Goal: Task Accomplishment & Management: Manage account settings

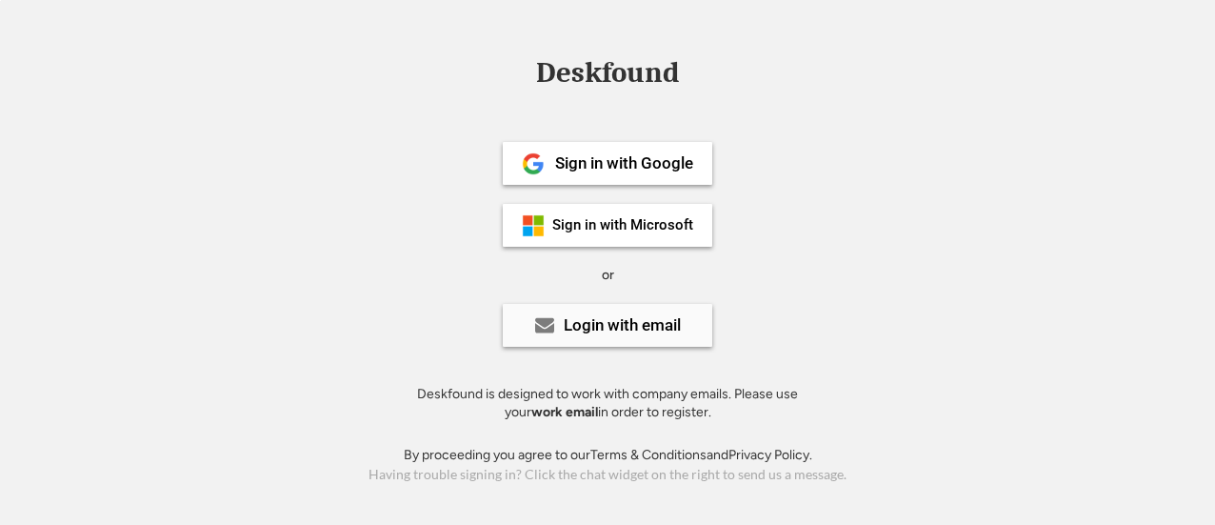
click at [604, 336] on div "Login with email" at bounding box center [607, 325] width 209 height 43
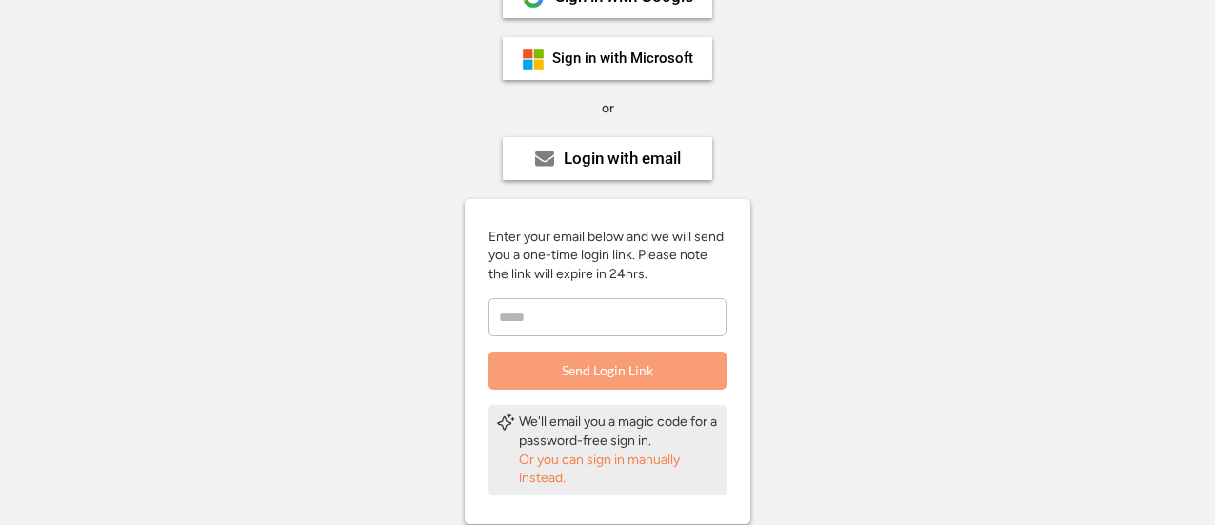
scroll to position [168, 0]
click at [566, 321] on input "email" at bounding box center [607, 316] width 238 height 38
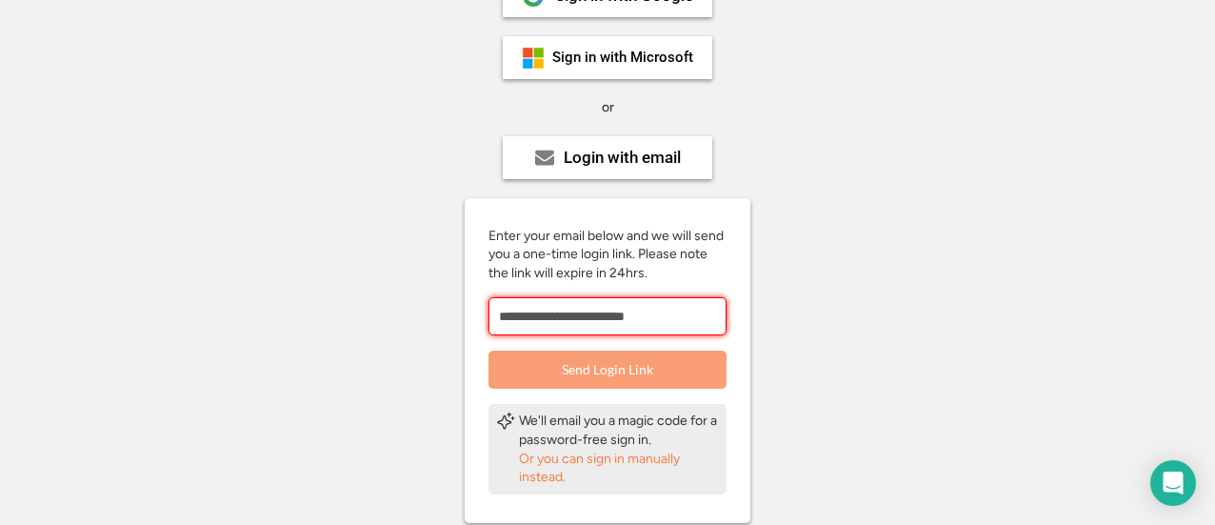
type input "**********"
click at [567, 363] on button "Send Login Link" at bounding box center [607, 369] width 238 height 38
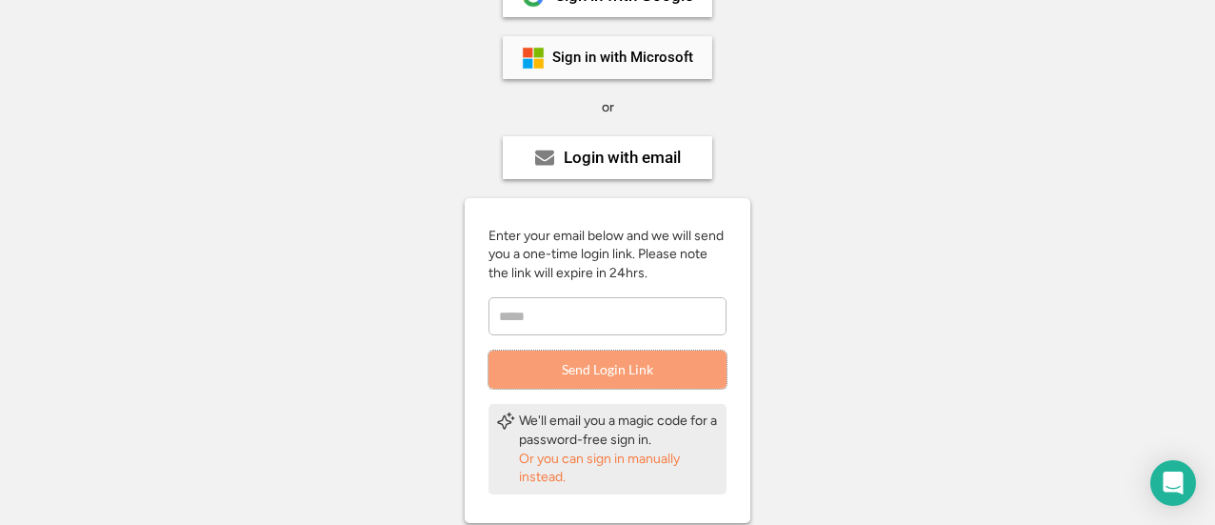
click at [621, 65] on div "Sign in with Microsoft" at bounding box center [622, 57] width 141 height 14
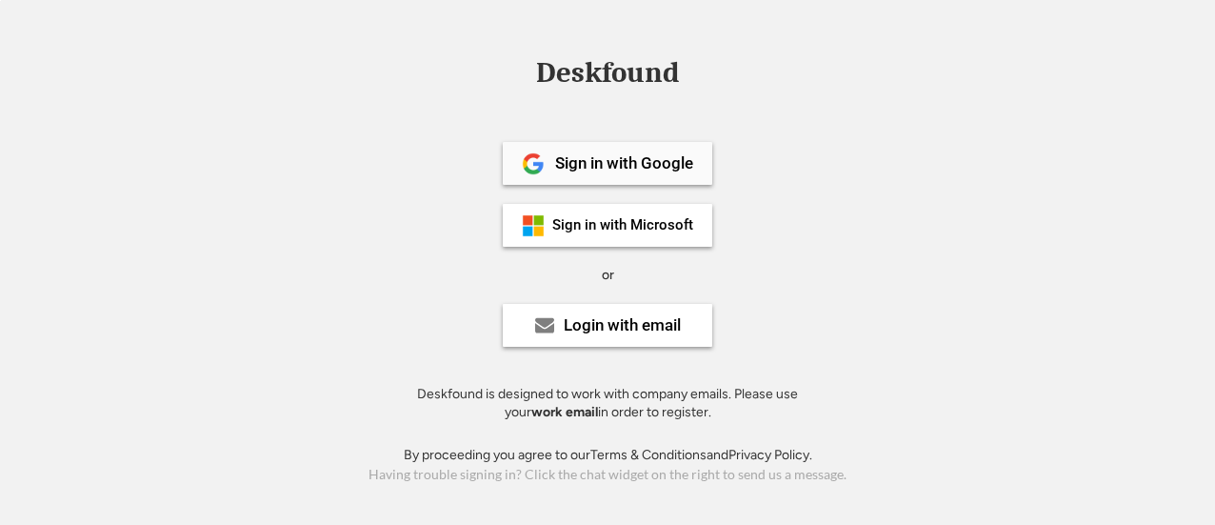
click at [637, 164] on div "Sign in with Google" at bounding box center [624, 163] width 138 height 16
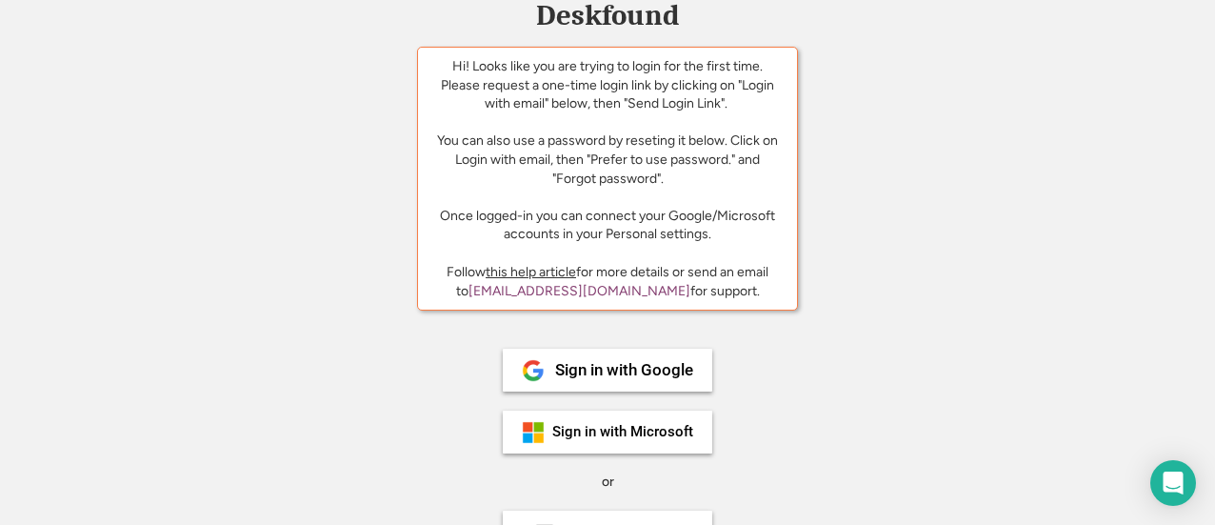
scroll to position [226, 0]
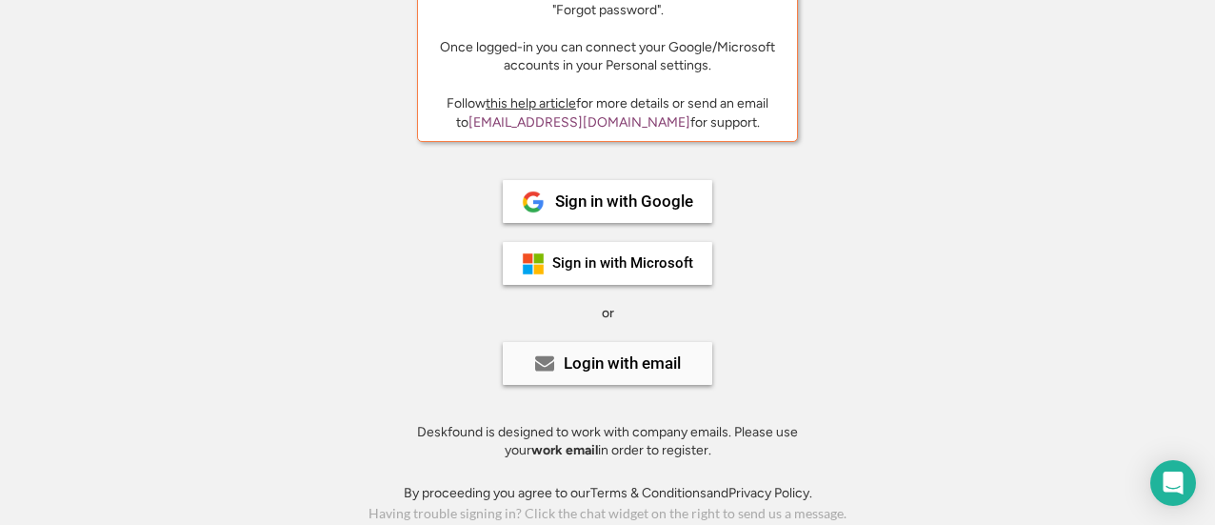
click at [589, 378] on div "Login with email" at bounding box center [607, 363] width 209 height 43
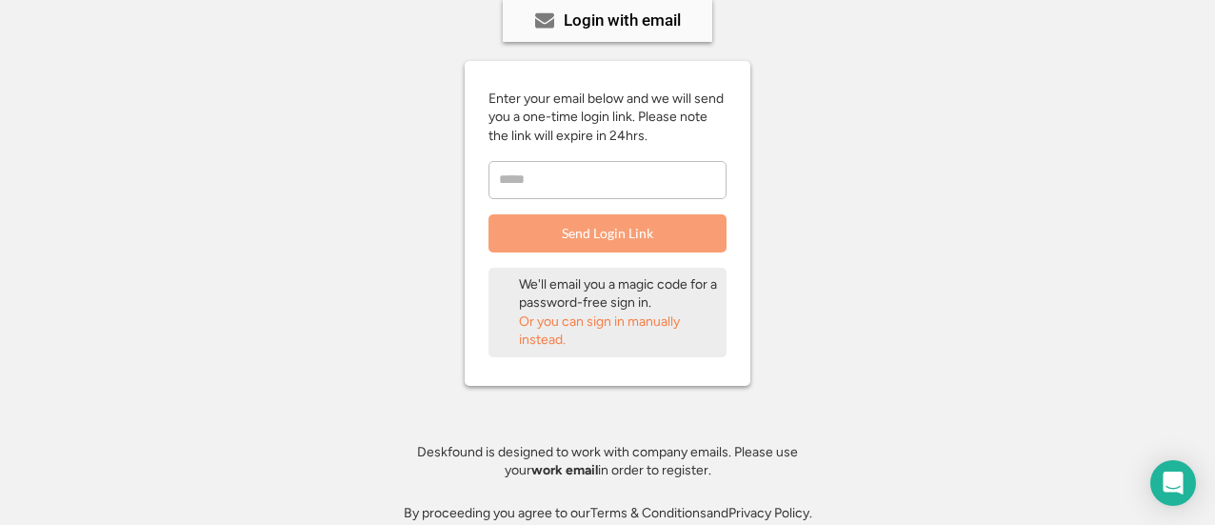
scroll to position [571, 0]
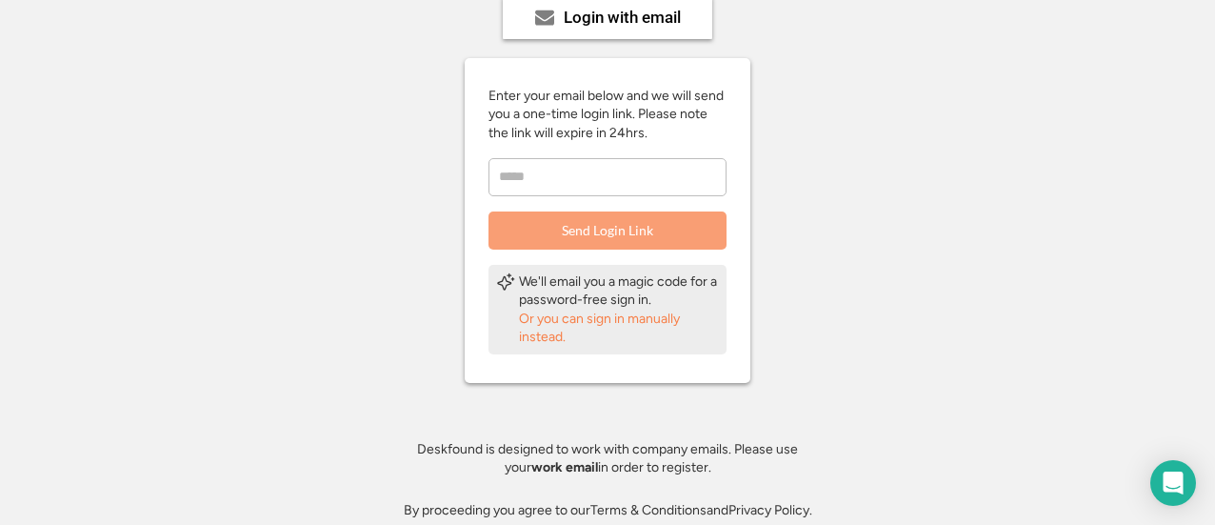
click at [600, 320] on div "Or you can sign in manually instead." at bounding box center [619, 327] width 200 height 37
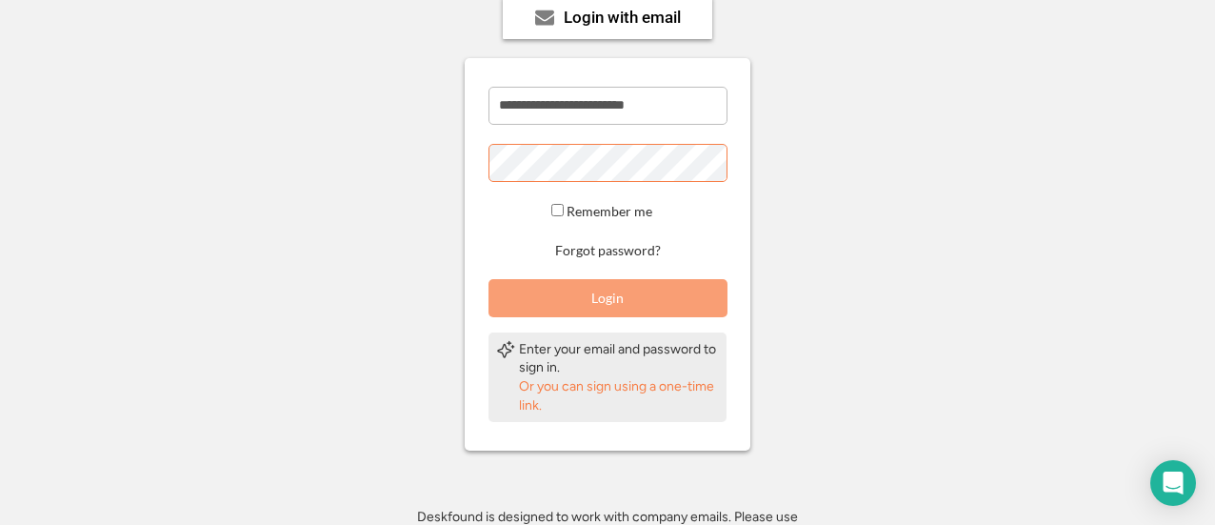
click at [611, 297] on button "Login" at bounding box center [607, 298] width 239 height 38
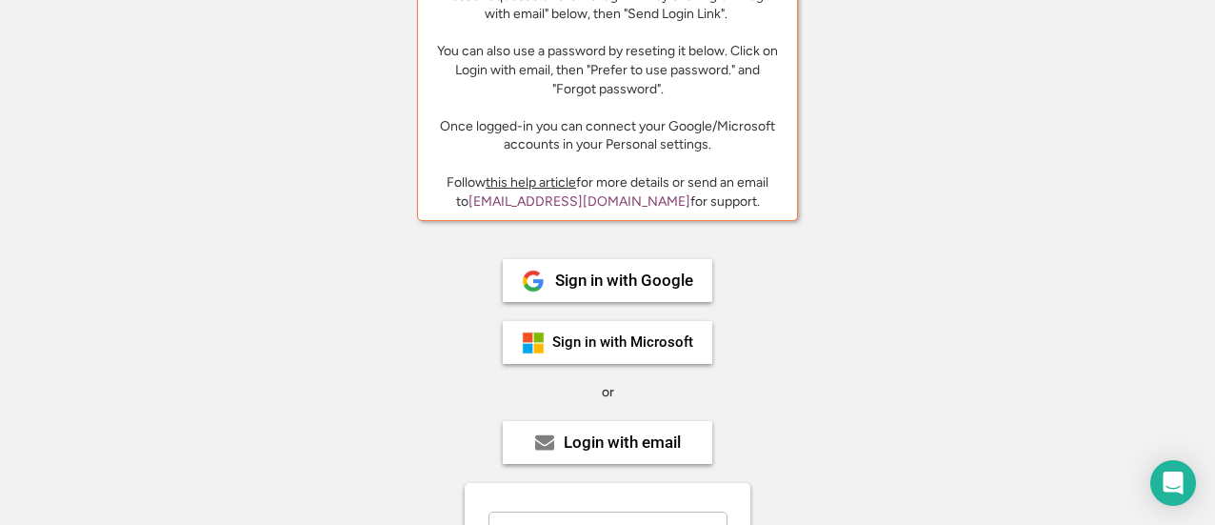
scroll to position [133, 0]
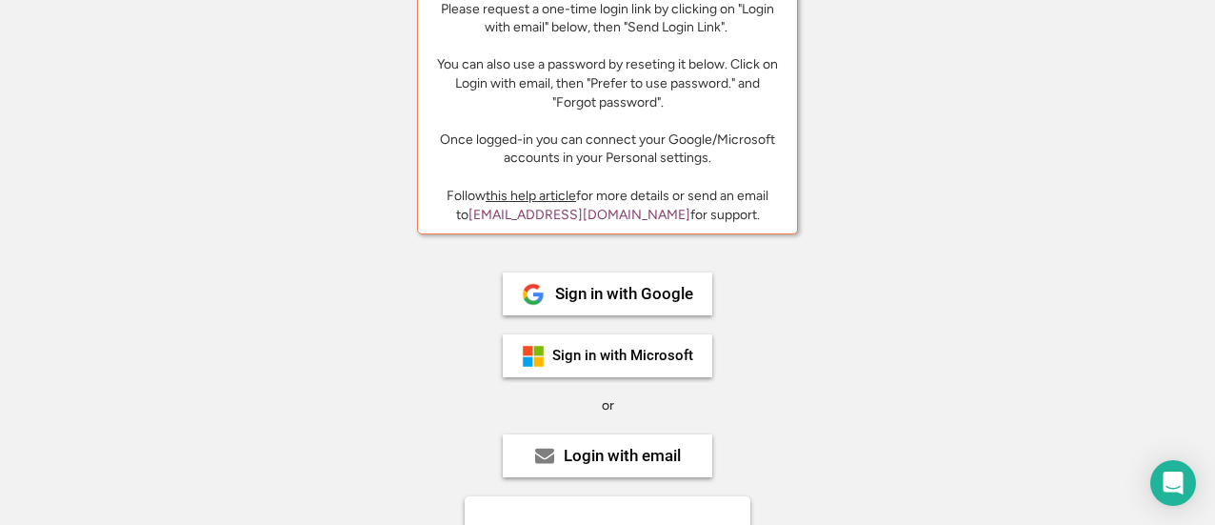
click at [509, 196] on link "this help article" at bounding box center [531, 196] width 90 height 16
